Goal: Check status: Check status

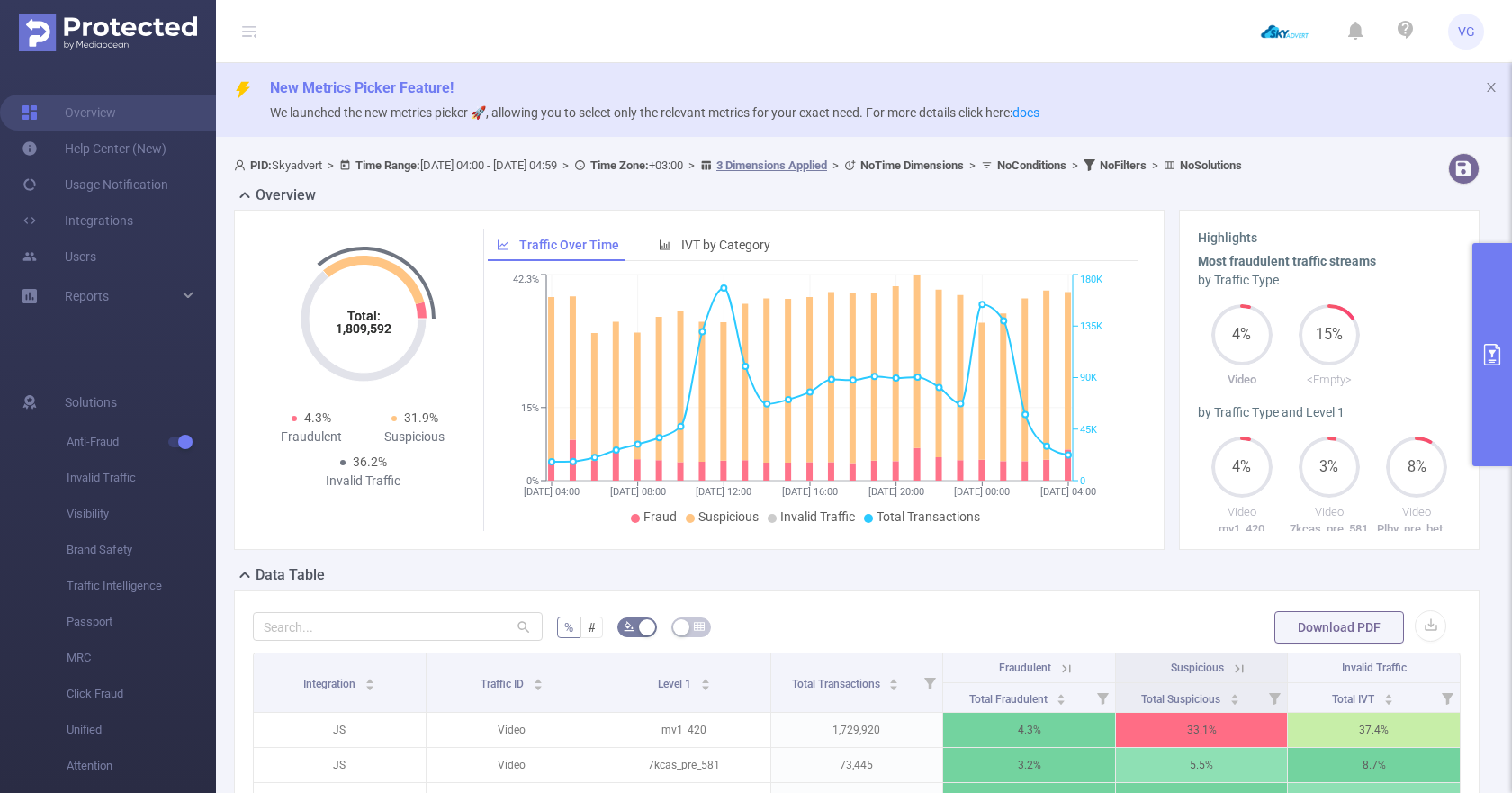
scroll to position [92, 0]
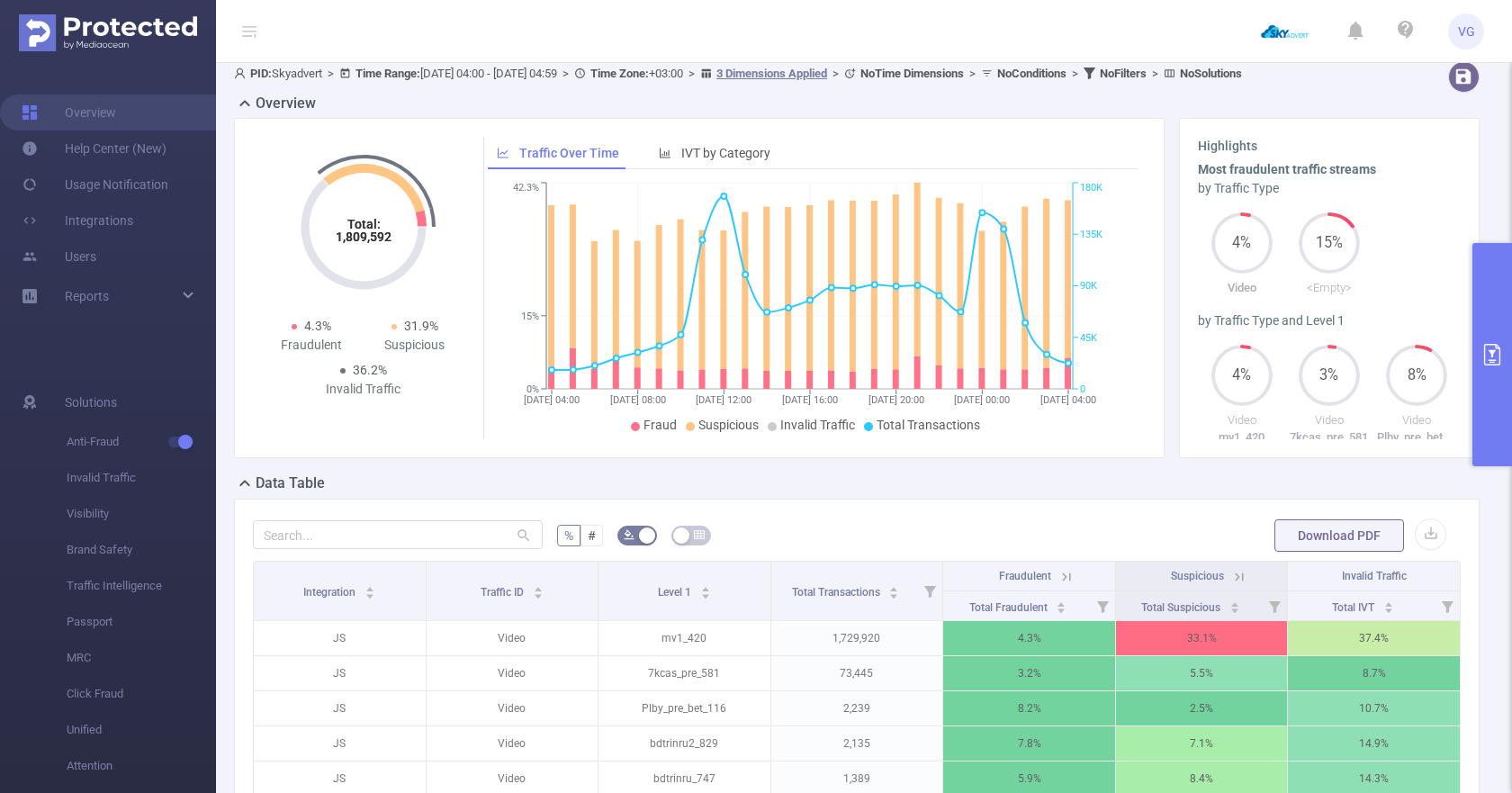
click at [974, 118] on div "Overview" at bounding box center [864, 106] width 1260 height 25
click at [1505, 321] on button "primary" at bounding box center [1491, 354] width 39 height 223
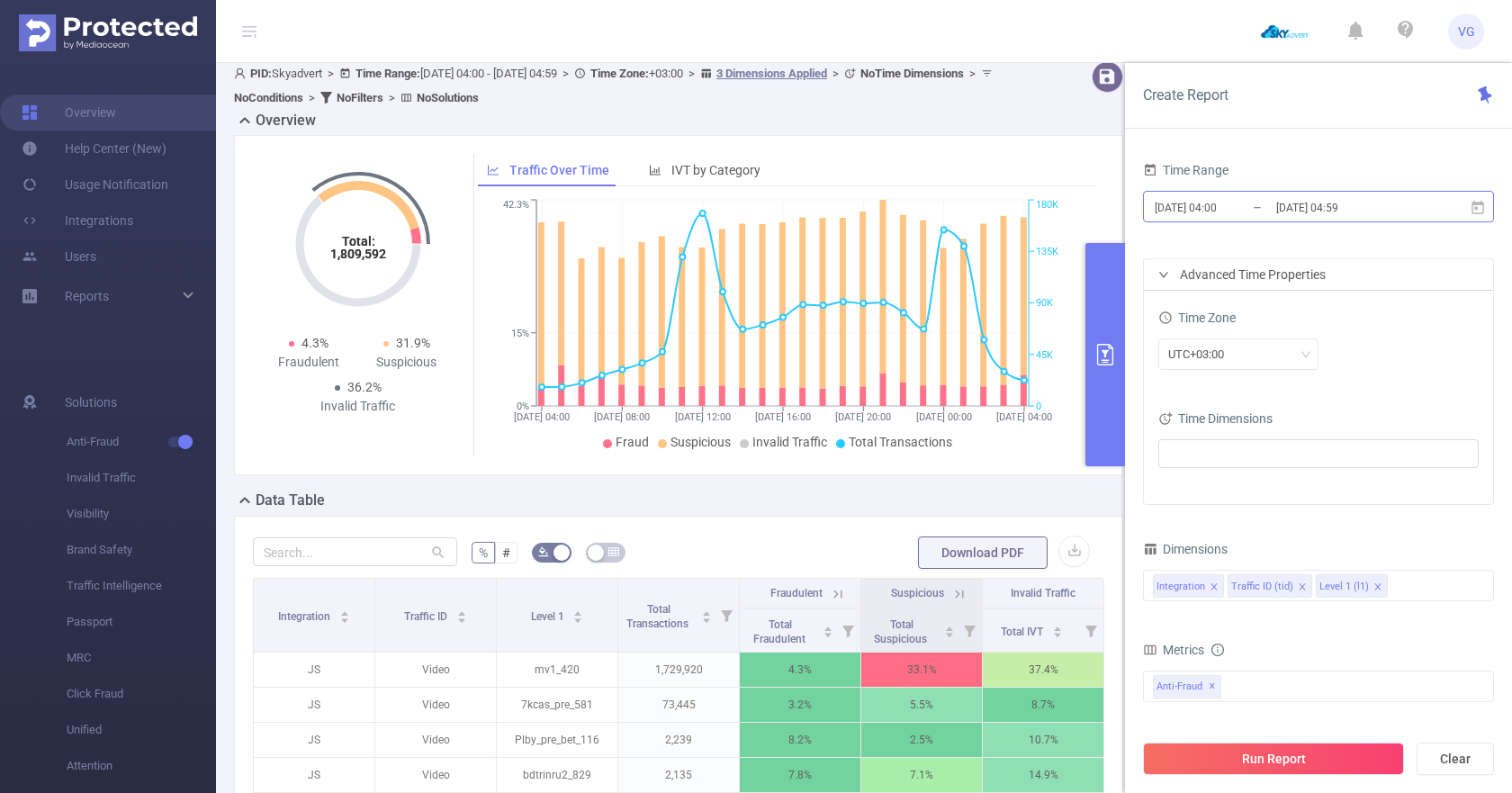
click at [1294, 212] on input "[DATE] 04:59" at bounding box center [1347, 207] width 146 height 24
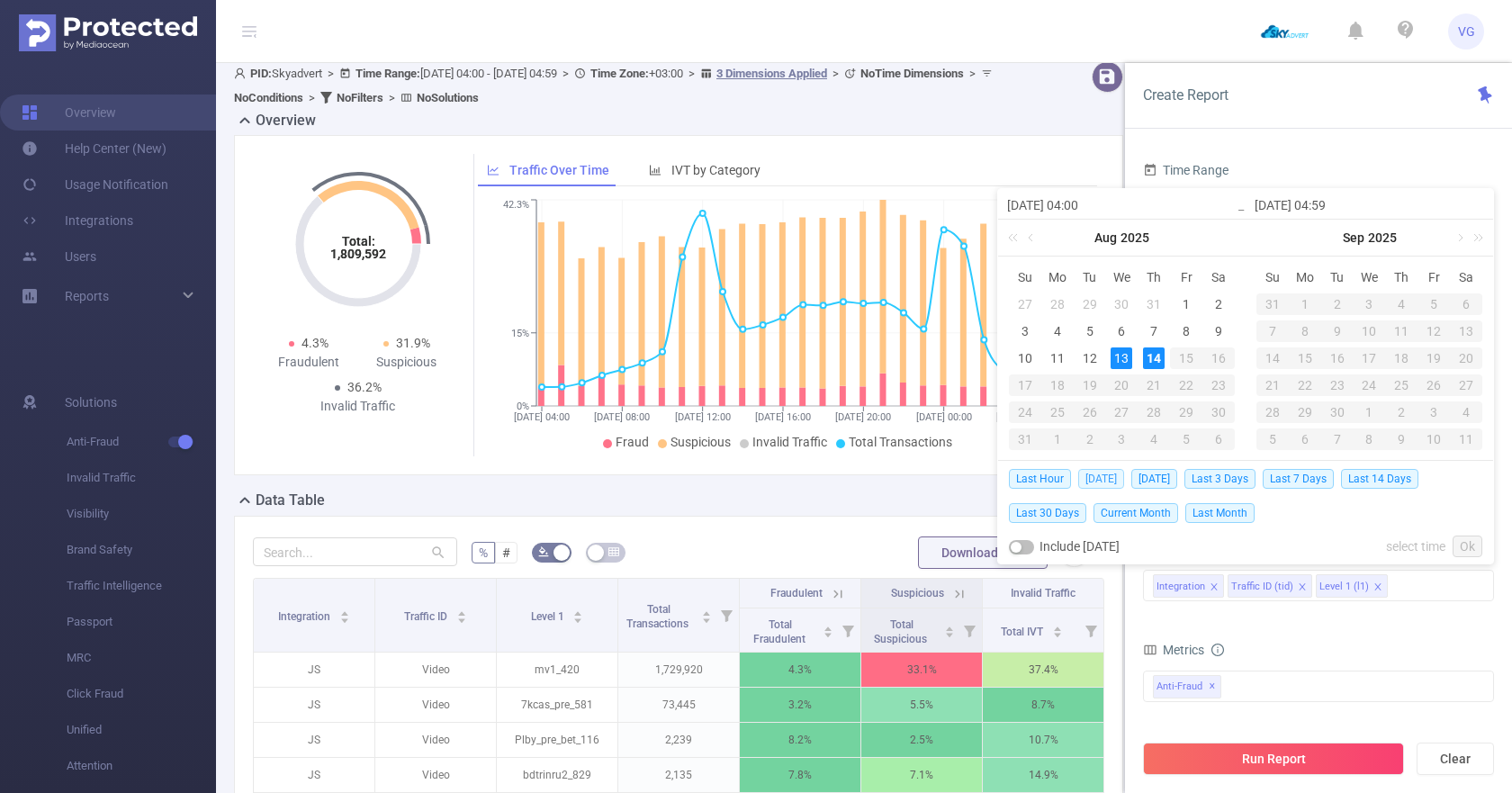
click at [1090, 477] on span "[DATE]" at bounding box center [1100, 478] width 46 height 20
type input "[DATE] 00:00"
type input "[DATE] 23:59"
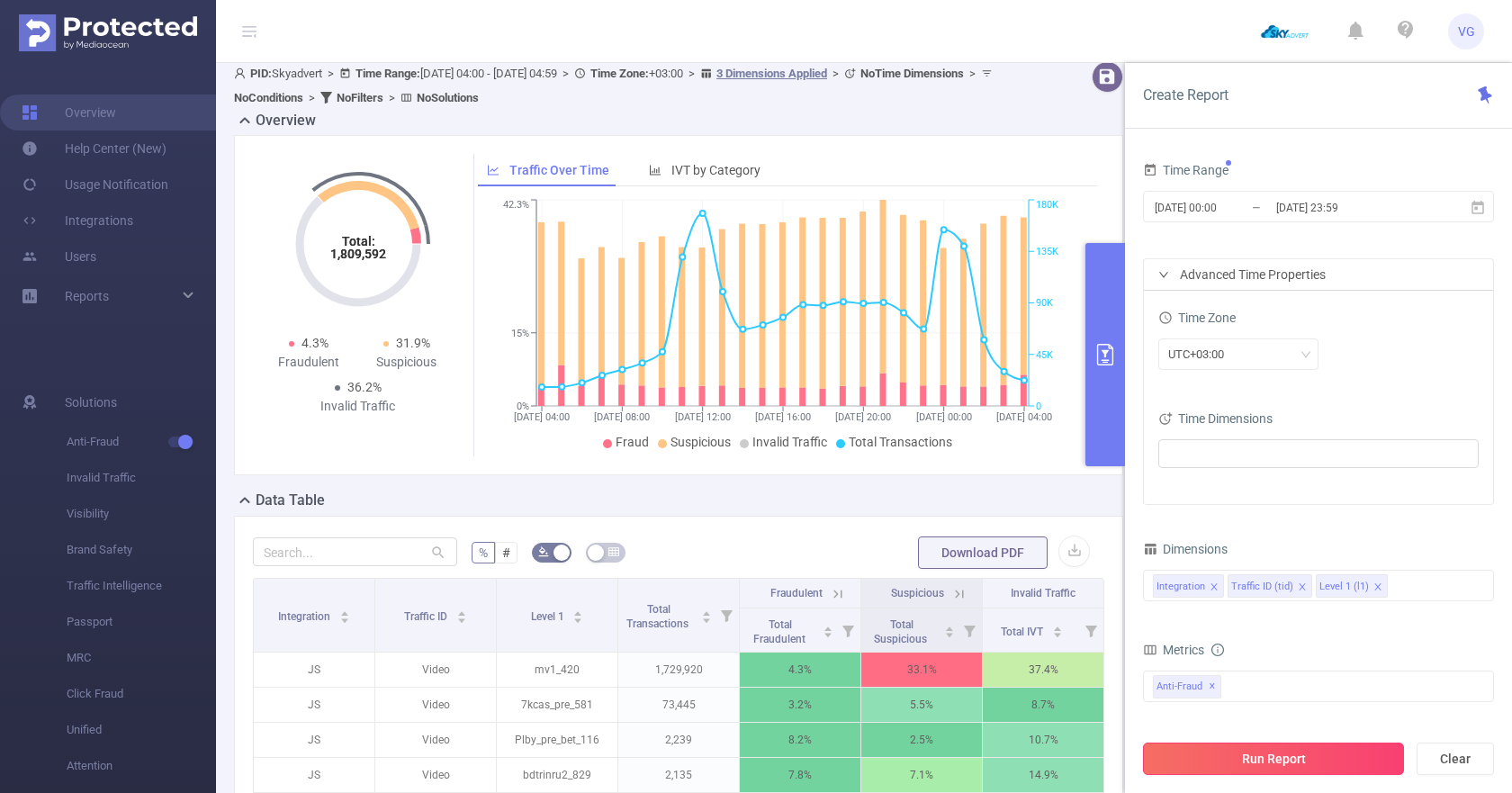
click at [1224, 749] on button "Run Report" at bounding box center [1272, 758] width 261 height 32
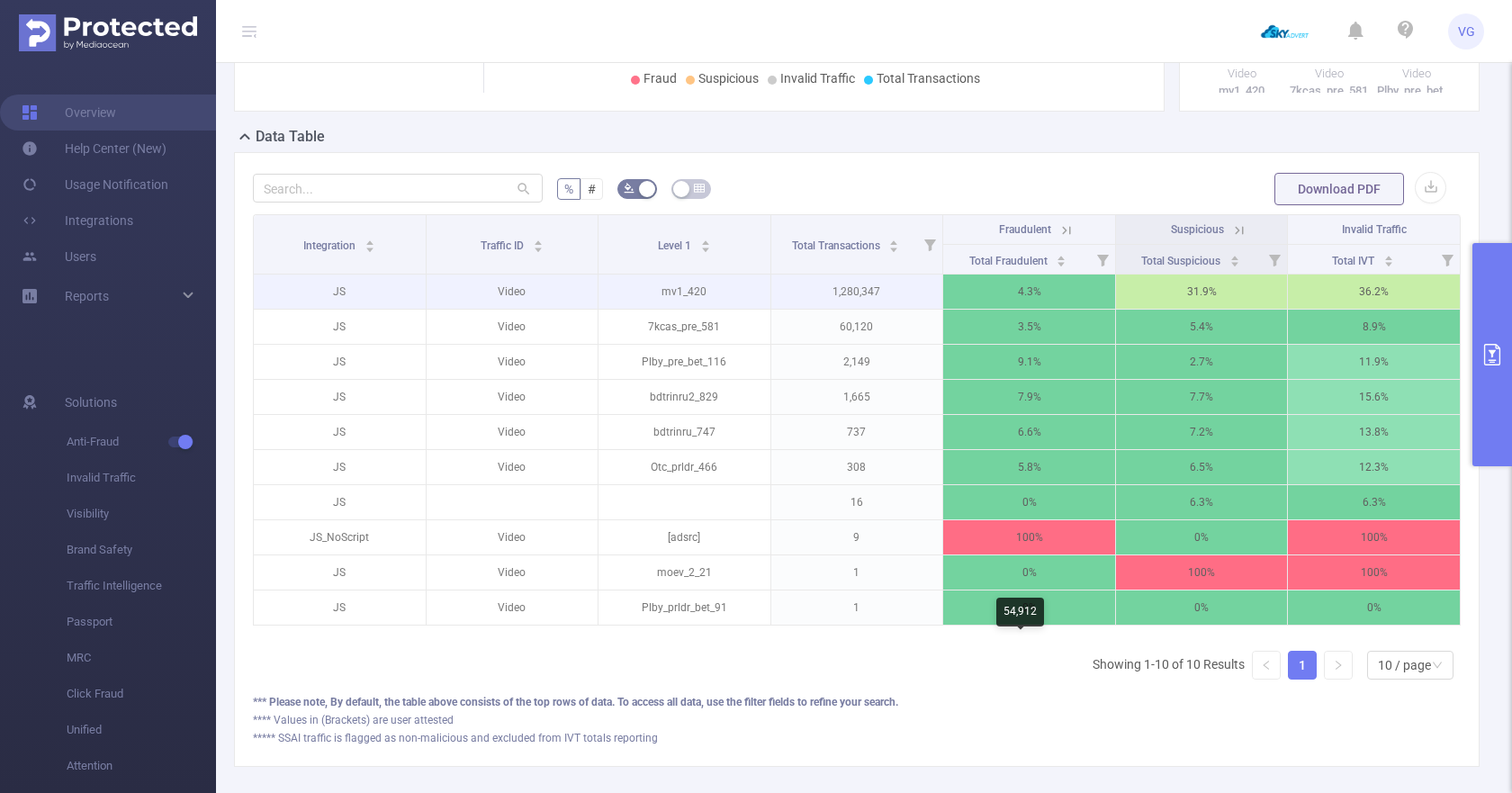
scroll to position [438, 0]
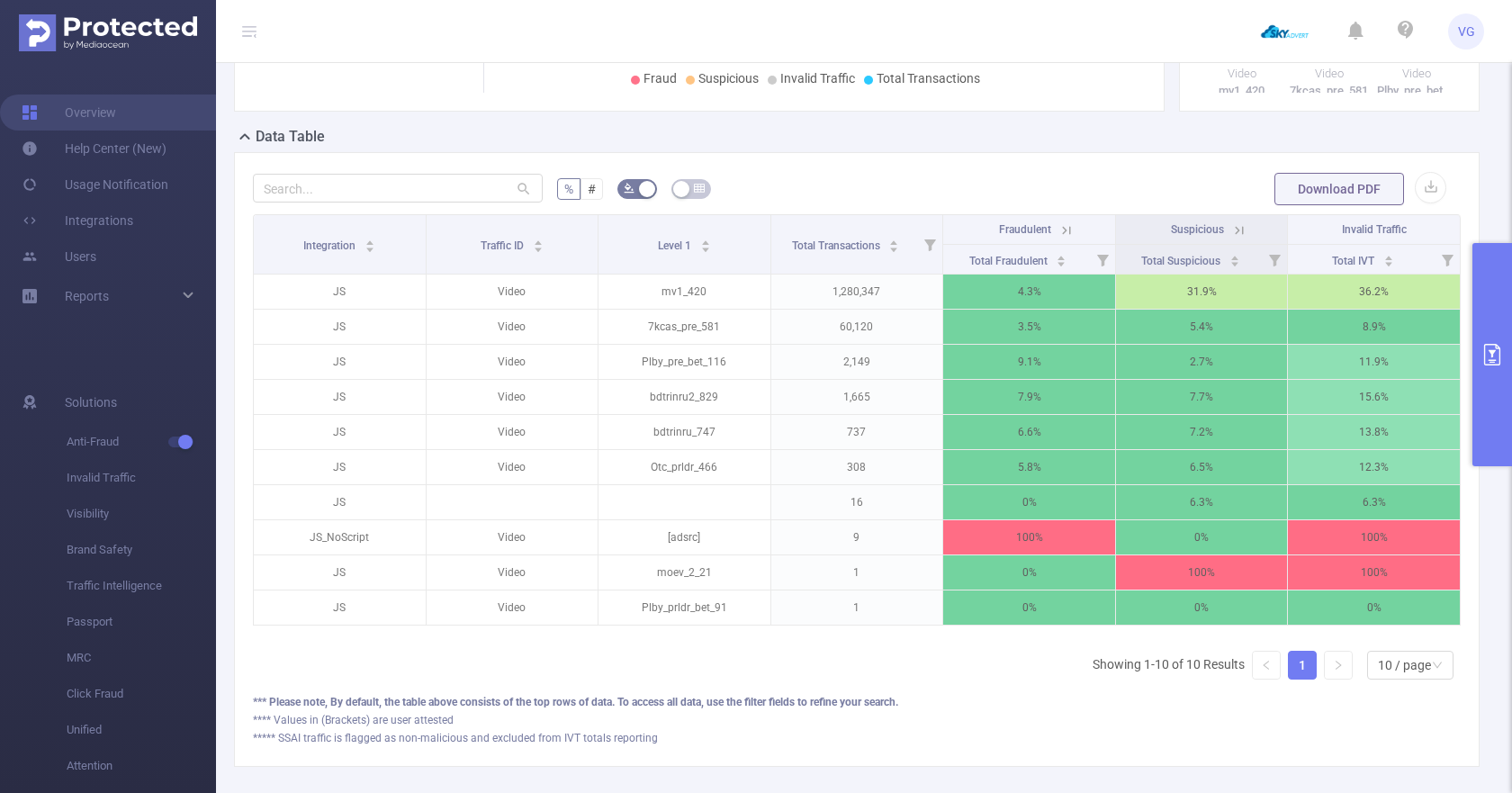
click at [862, 151] on div "Data Table" at bounding box center [864, 139] width 1260 height 25
click at [1231, 239] on icon at bounding box center [1239, 230] width 17 height 17
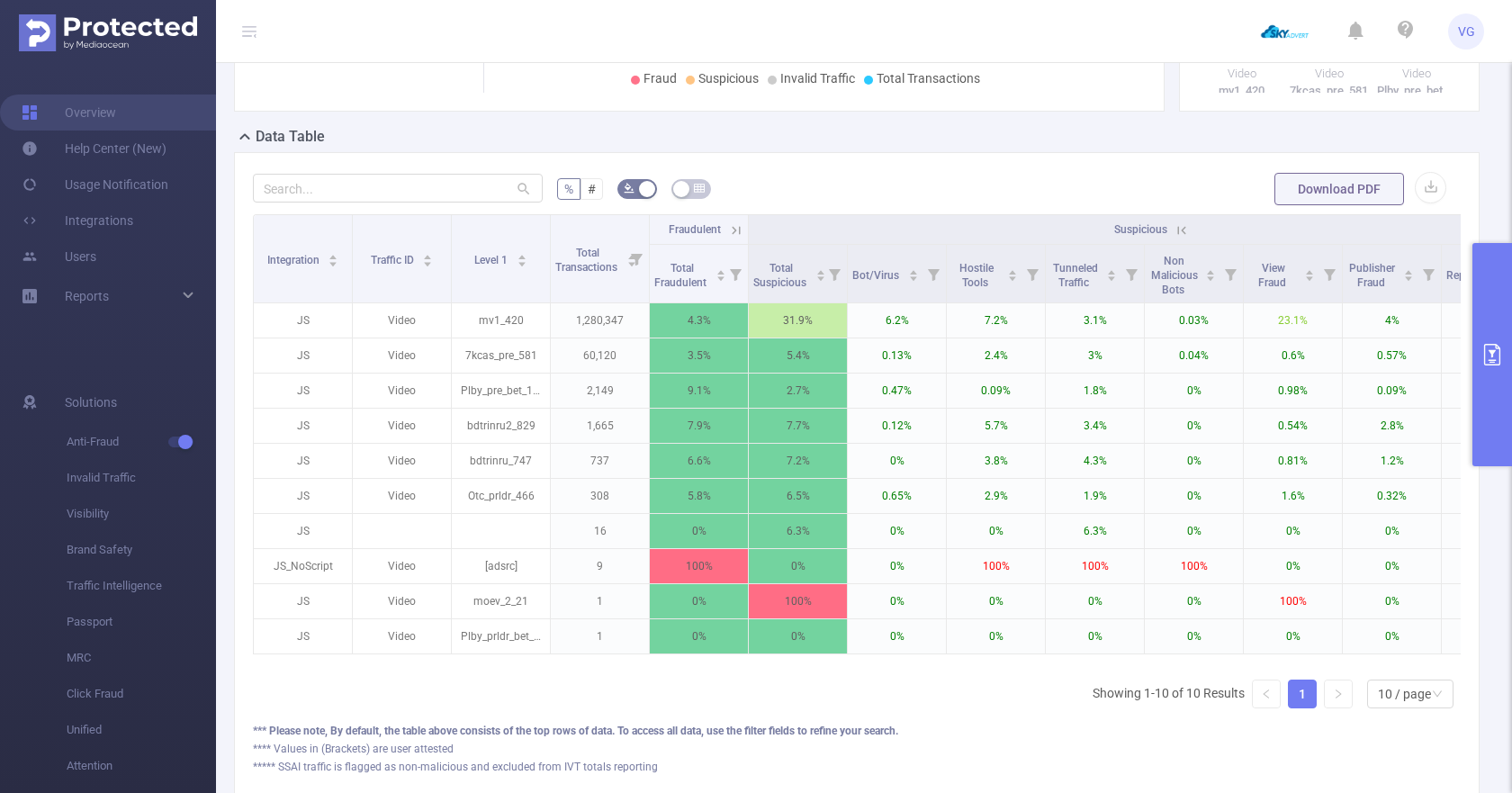
click at [1177, 239] on icon at bounding box center [1181, 230] width 17 height 17
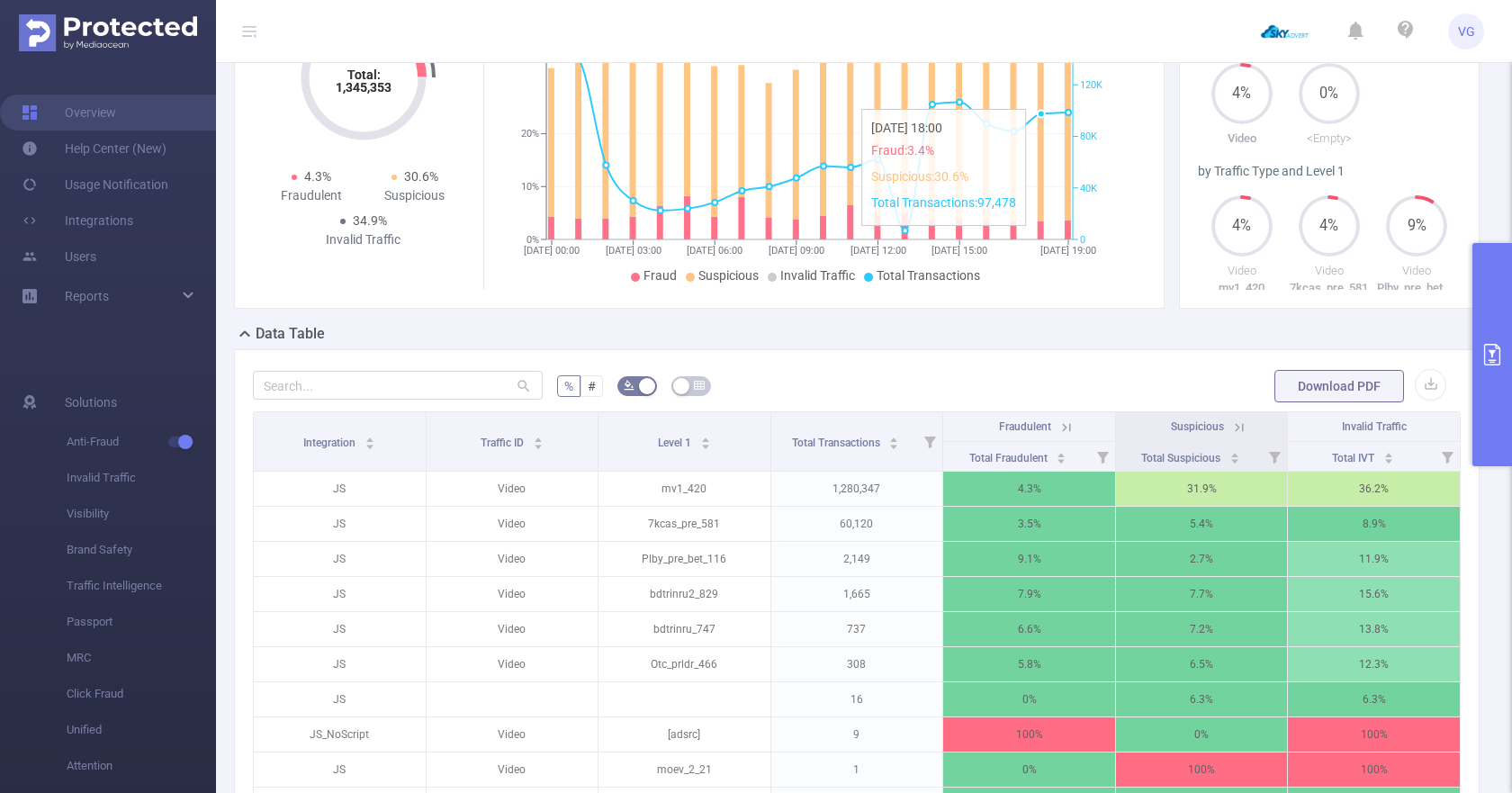
scroll to position [241, 0]
